Goal: Task Accomplishment & Management: Use online tool/utility

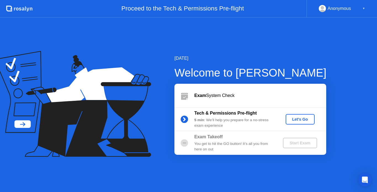
click at [292, 118] on div "Let's Go" at bounding box center [300, 119] width 25 height 4
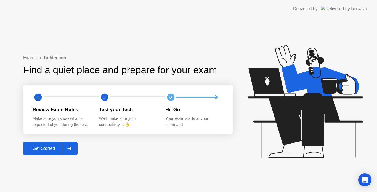
click at [41, 148] on div "Get Started" at bounding box center [44, 148] width 38 height 5
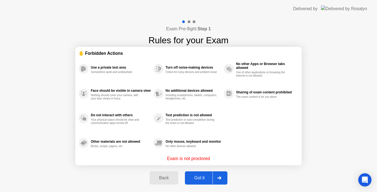
click at [199, 176] on div "Got it" at bounding box center [200, 178] width 26 height 5
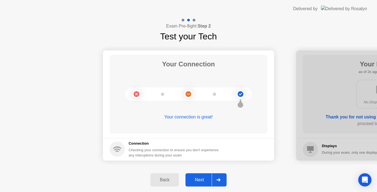
click at [218, 178] on div at bounding box center [218, 180] width 13 height 13
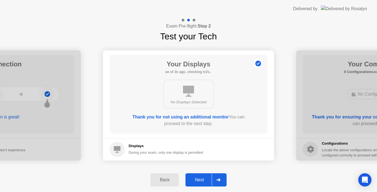
click at [163, 181] on div "Back" at bounding box center [164, 180] width 25 height 5
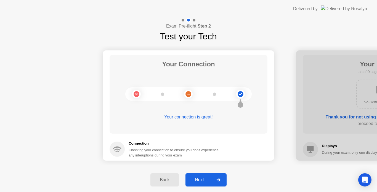
click at [218, 179] on icon at bounding box center [219, 180] width 4 height 3
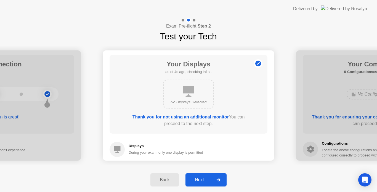
click at [218, 179] on icon at bounding box center [219, 180] width 4 height 3
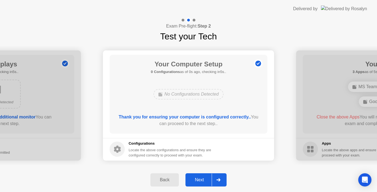
click at [202, 182] on div "Next" at bounding box center [199, 180] width 25 height 5
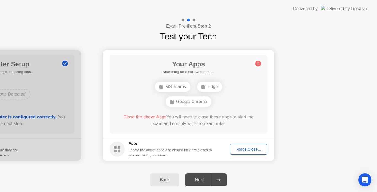
click at [166, 182] on div "Back" at bounding box center [164, 180] width 25 height 5
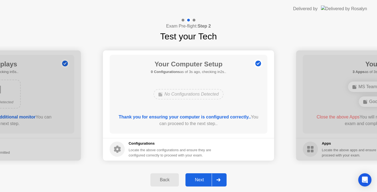
click at [193, 185] on button "Next" at bounding box center [206, 180] width 41 height 13
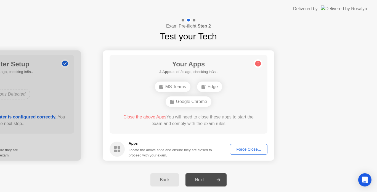
click at [247, 151] on div "Force Close..." at bounding box center [249, 149] width 34 height 4
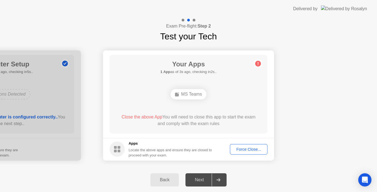
click at [251, 147] on div "Force Close..." at bounding box center [249, 149] width 34 height 4
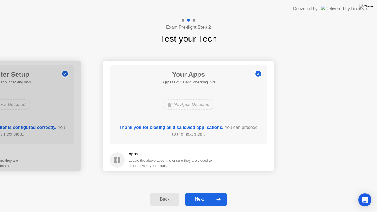
click at [214, 192] on div at bounding box center [218, 199] width 13 height 13
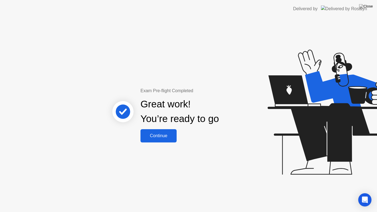
click at [158, 139] on button "Continue" at bounding box center [159, 135] width 36 height 13
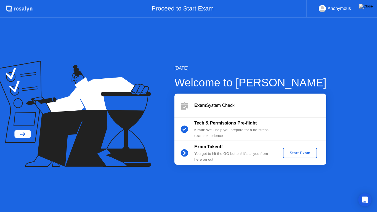
click at [296, 155] on div "Start Exam" at bounding box center [300, 153] width 30 height 4
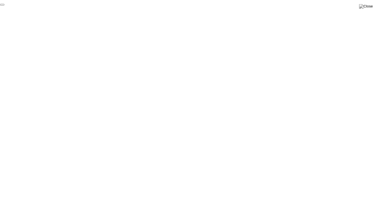
click div "End Proctoring Session"
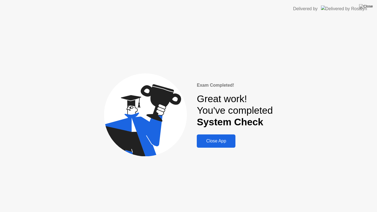
click at [222, 141] on div "Close App" at bounding box center [216, 141] width 35 height 5
